Goal: Navigation & Orientation: Find specific page/section

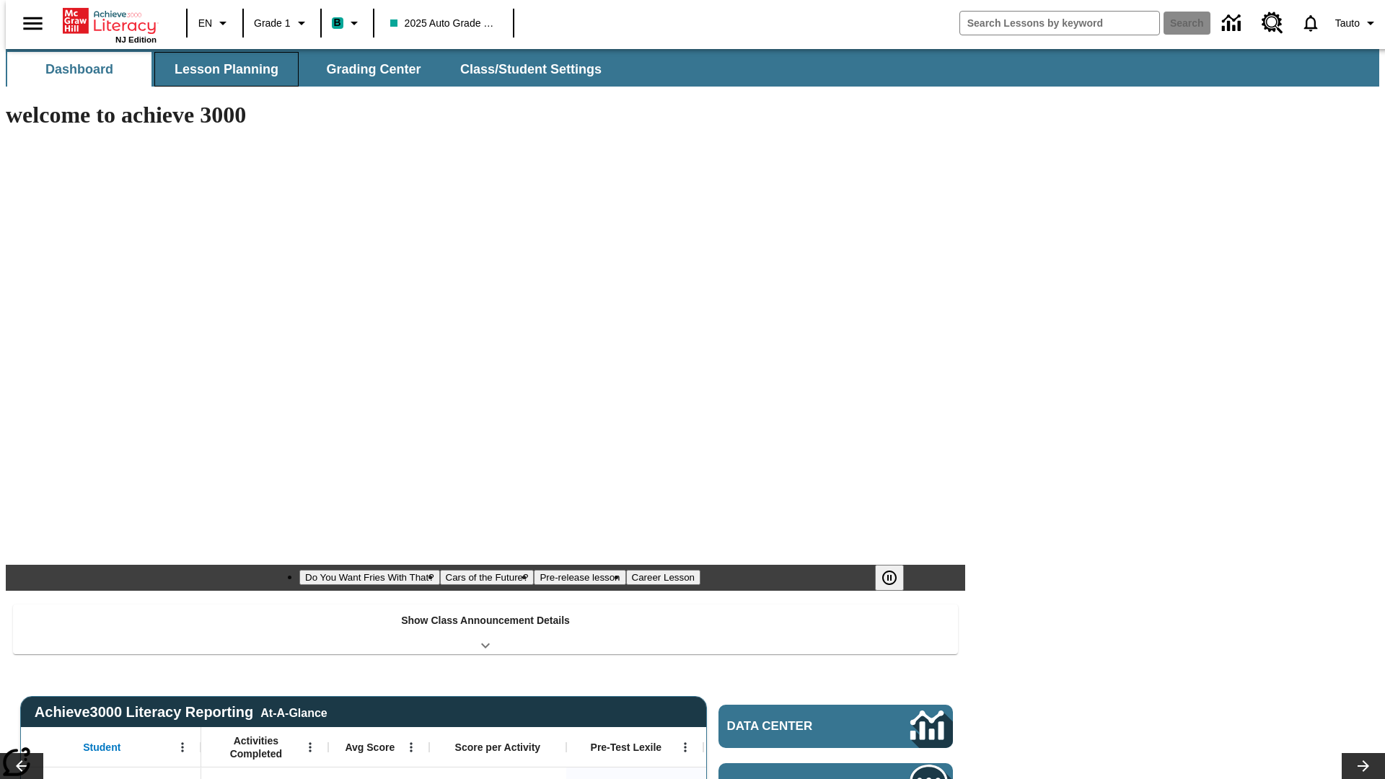
click at [221, 69] on span "Lesson Planning" at bounding box center [227, 69] width 104 height 17
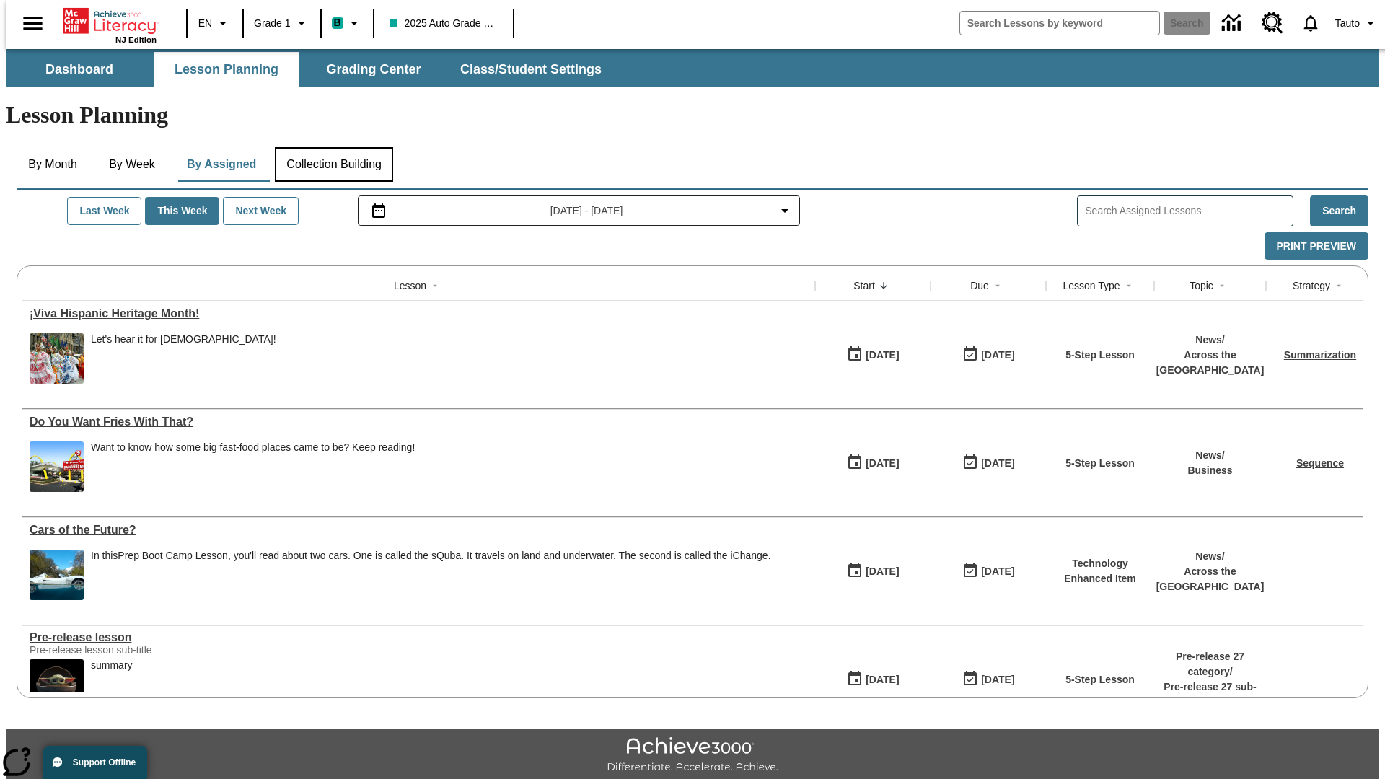
click at [333, 147] on button "Collection Building" at bounding box center [334, 164] width 118 height 35
